Goal: Use online tool/utility: Utilize a website feature to perform a specific function

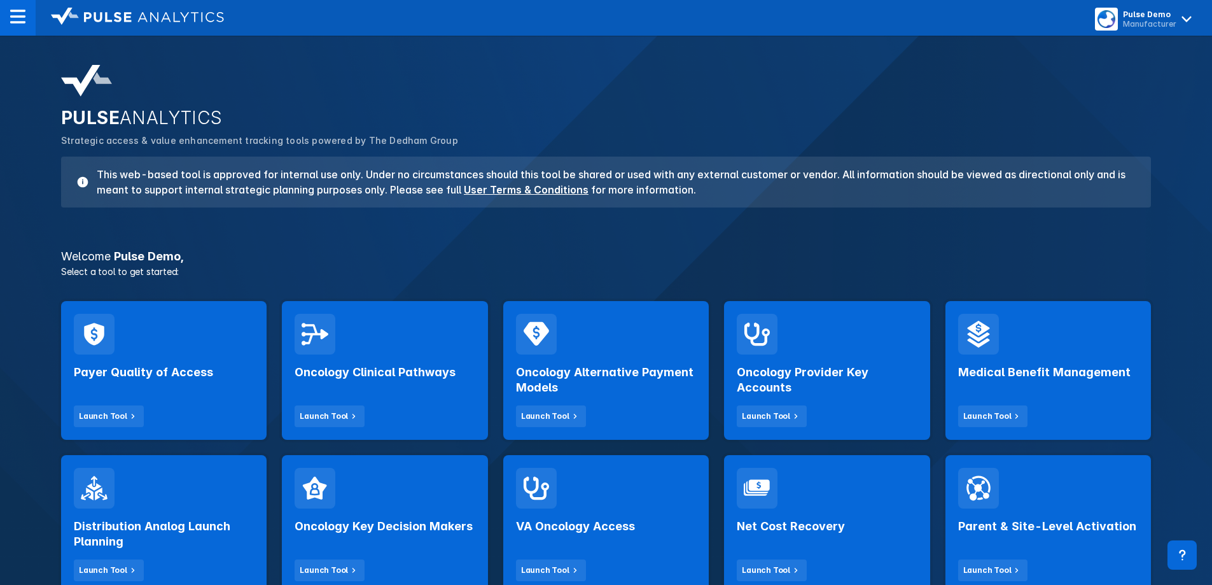
scroll to position [127, 0]
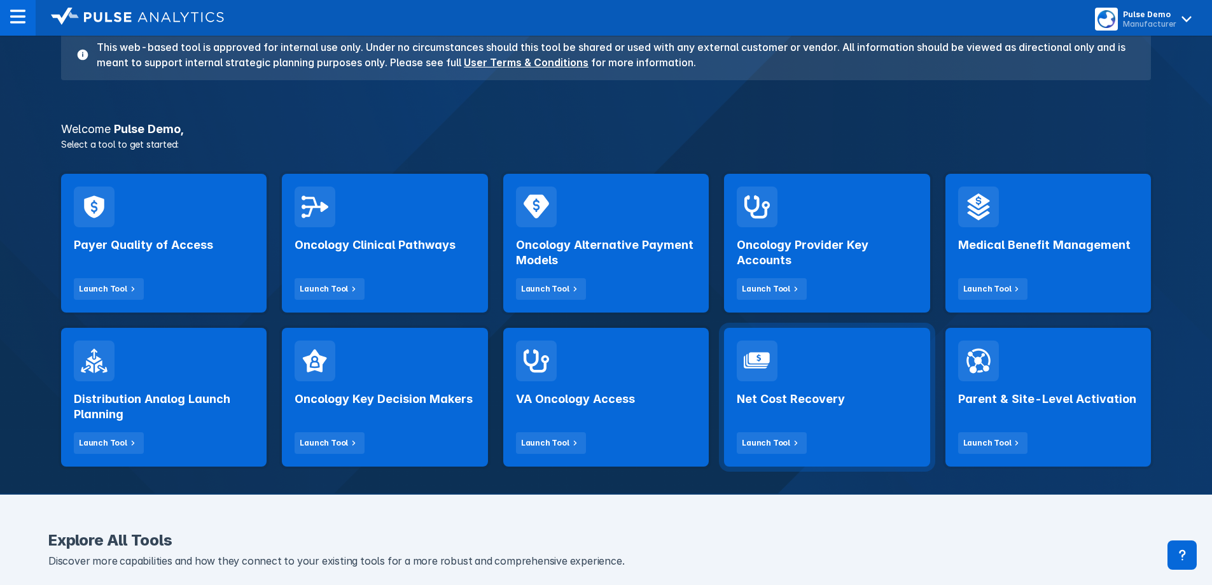
click at [805, 456] on div "Net Cost Recovery Launch Tool" at bounding box center [826, 397] width 205 height 139
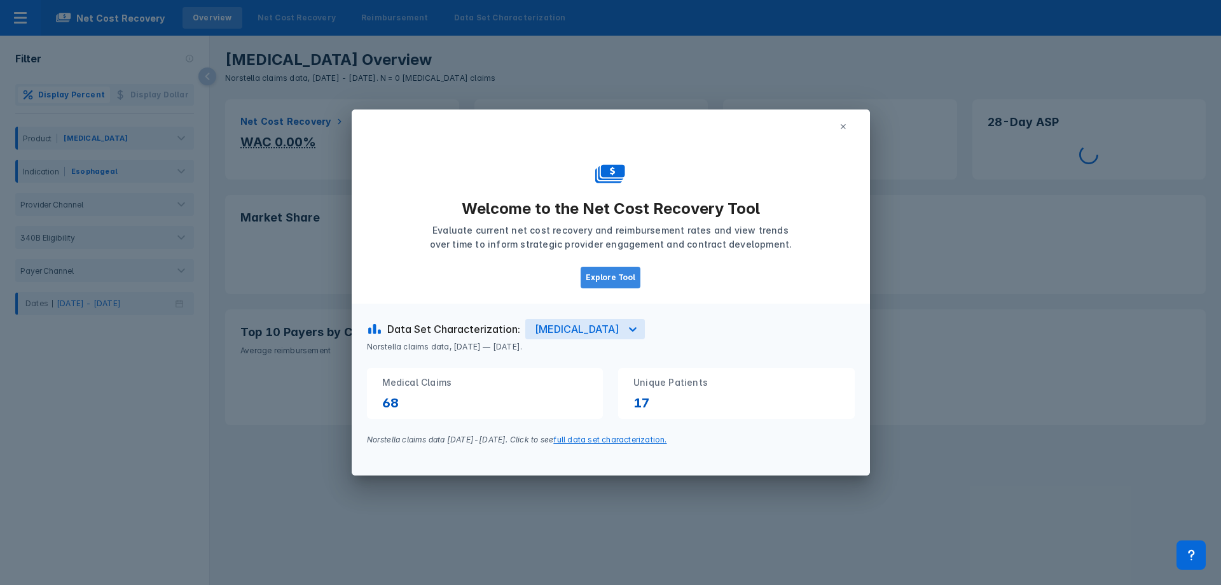
click at [616, 279] on button "Explore Tool" at bounding box center [611, 278] width 60 height 22
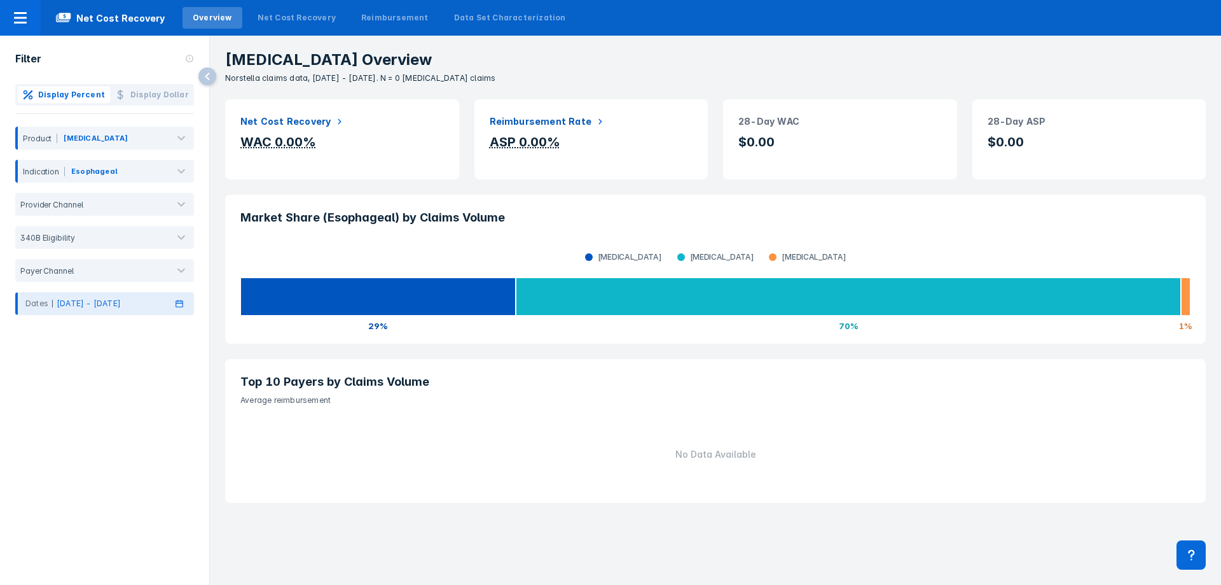
click at [100, 296] on div "Dates [DATE] - [DATE]" at bounding box center [104, 303] width 179 height 23
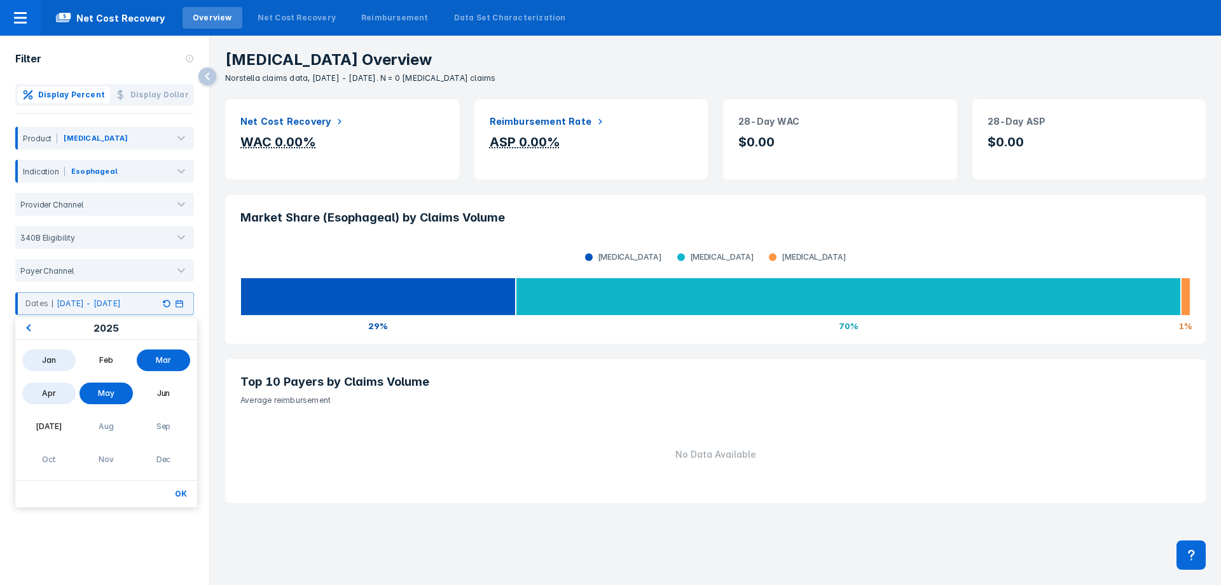
click at [50, 368] on div "Jan" at bounding box center [48, 360] width 53 height 22
click at [156, 394] on div "Jun" at bounding box center [163, 393] width 53 height 22
click at [183, 496] on button "OK" at bounding box center [181, 493] width 22 height 17
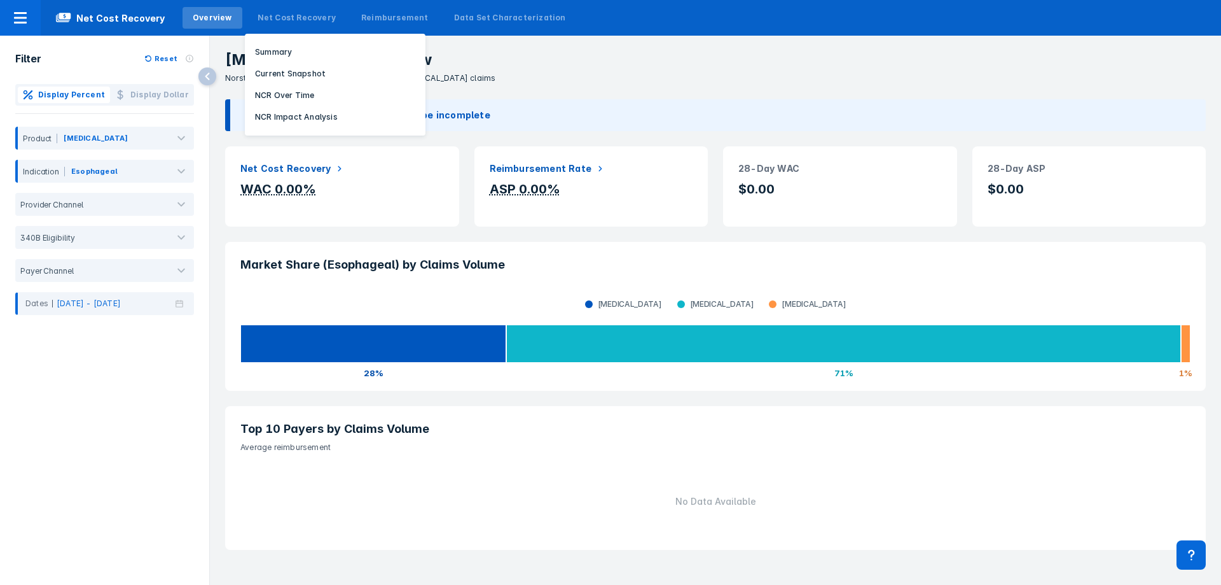
click at [268, 6] on div "Net Cost Recovery Summary Current Snapshot NCR Over Time NCR Impact Analysis" at bounding box center [297, 18] width 104 height 32
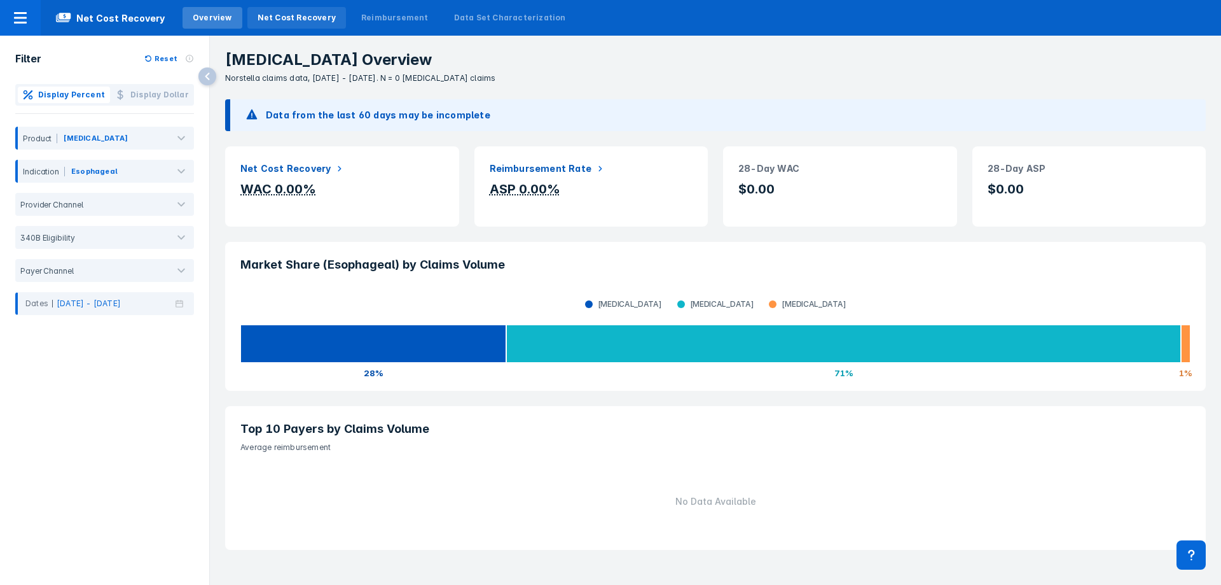
click at [271, 15] on div "Net Cost Recovery" at bounding box center [297, 17] width 78 height 11
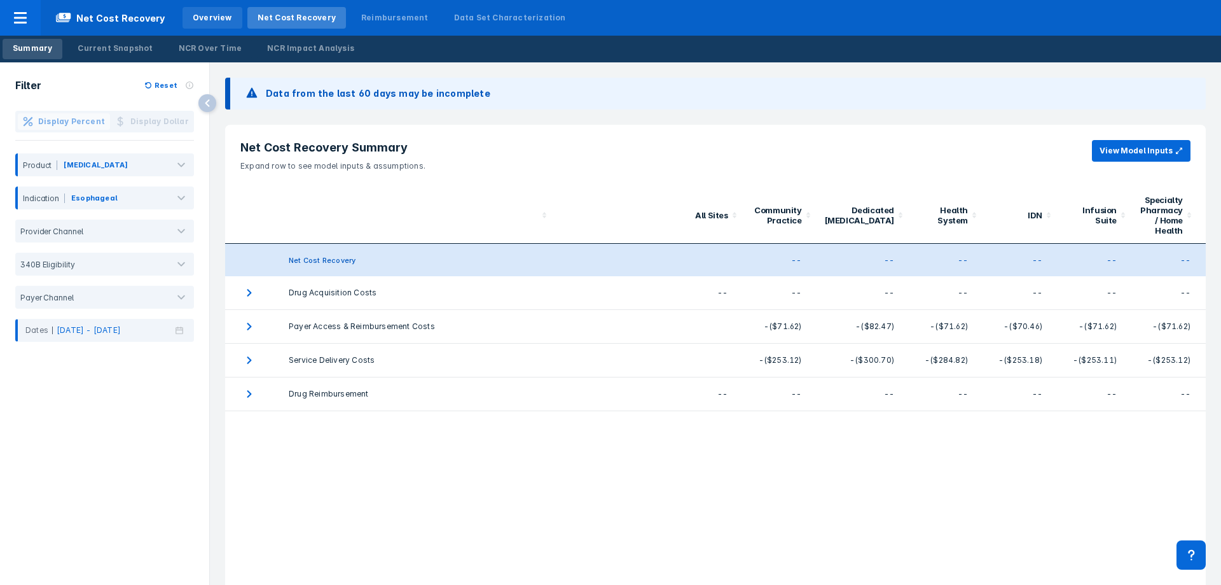
click at [214, 20] on div "Overview" at bounding box center [212, 17] width 39 height 11
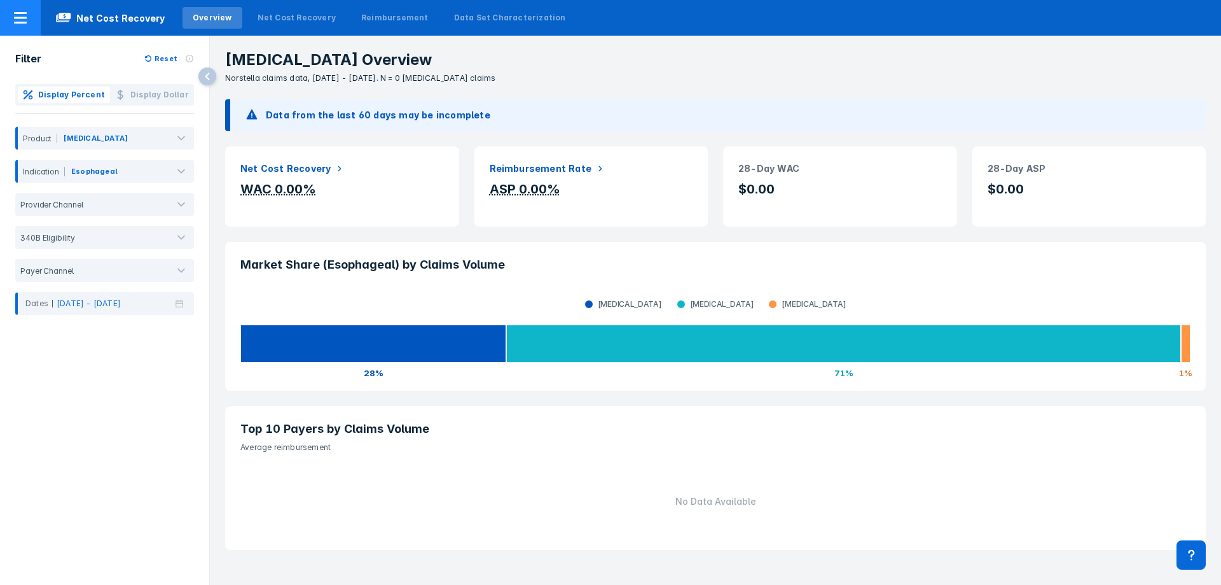
click at [36, 16] on div at bounding box center [20, 18] width 41 height 36
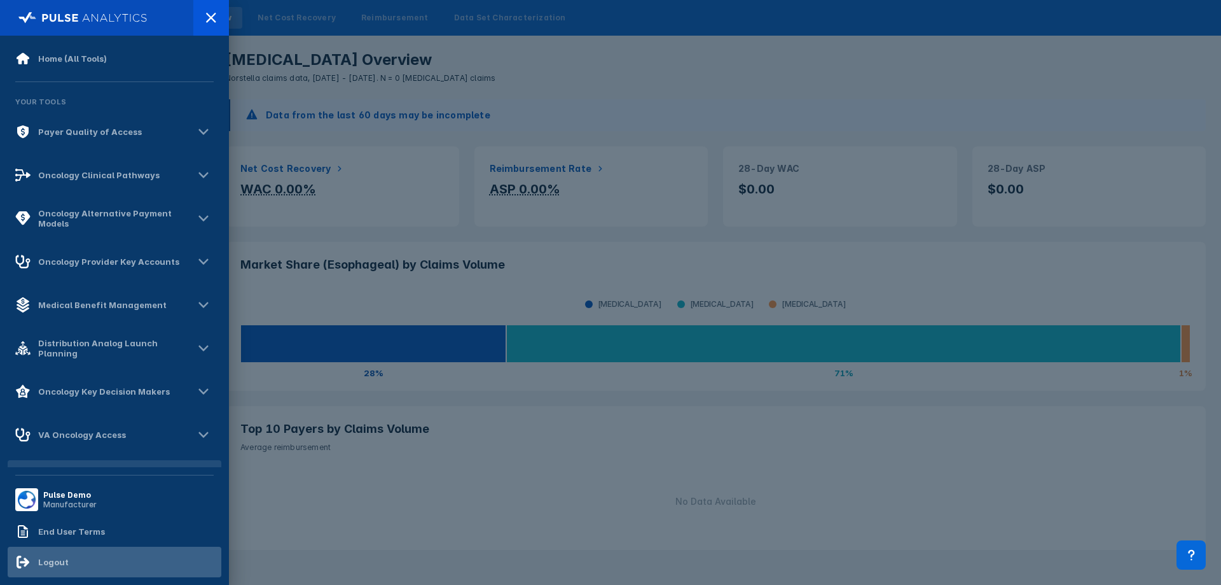
click at [69, 560] on div "Logout" at bounding box center [115, 561] width 214 height 31
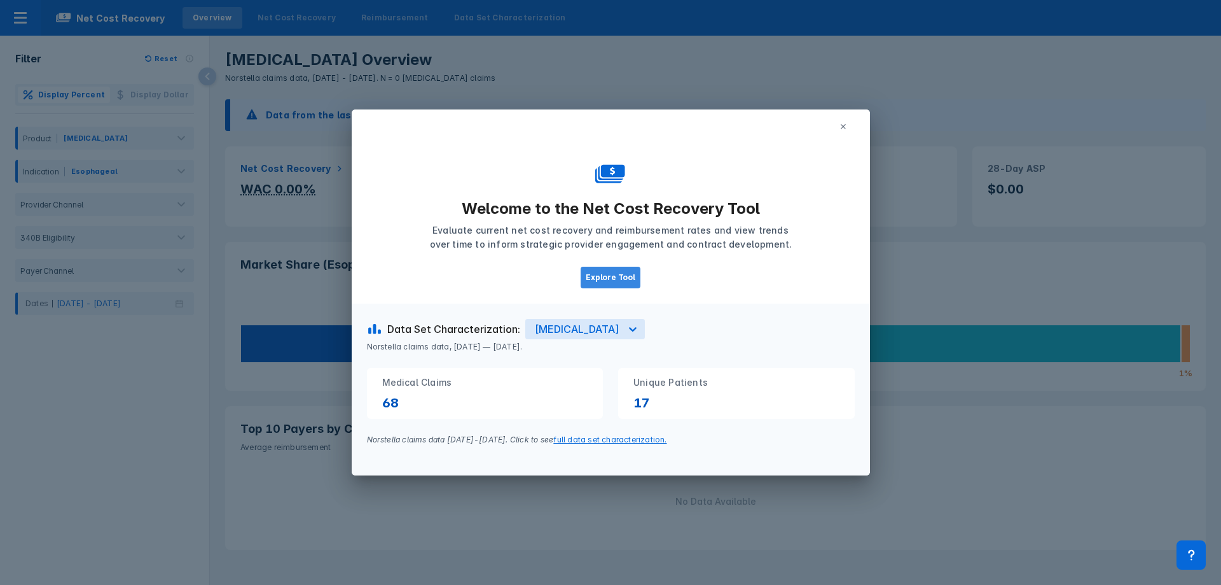
click at [616, 273] on button "Explore Tool" at bounding box center [611, 278] width 60 height 22
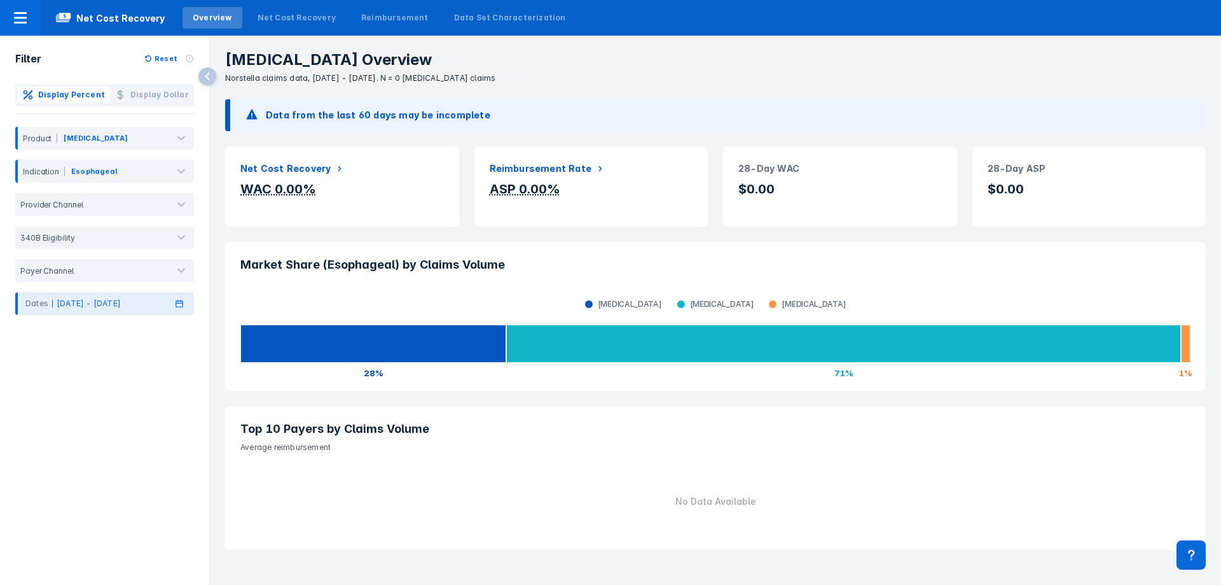
click at [181, 310] on div "Dates Jan 2025 - Jun 2025" at bounding box center [104, 303] width 179 height 23
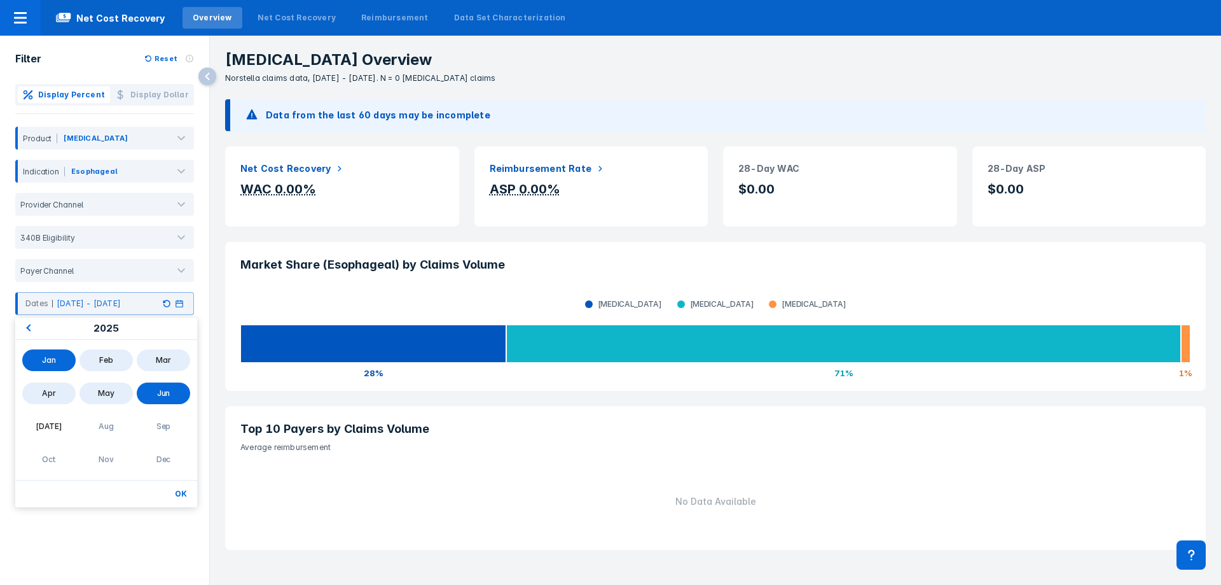
click at [1077, 549] on div "No Data Available" at bounding box center [715, 508] width 981 height 81
